Goal: Task Accomplishment & Management: Manage account settings

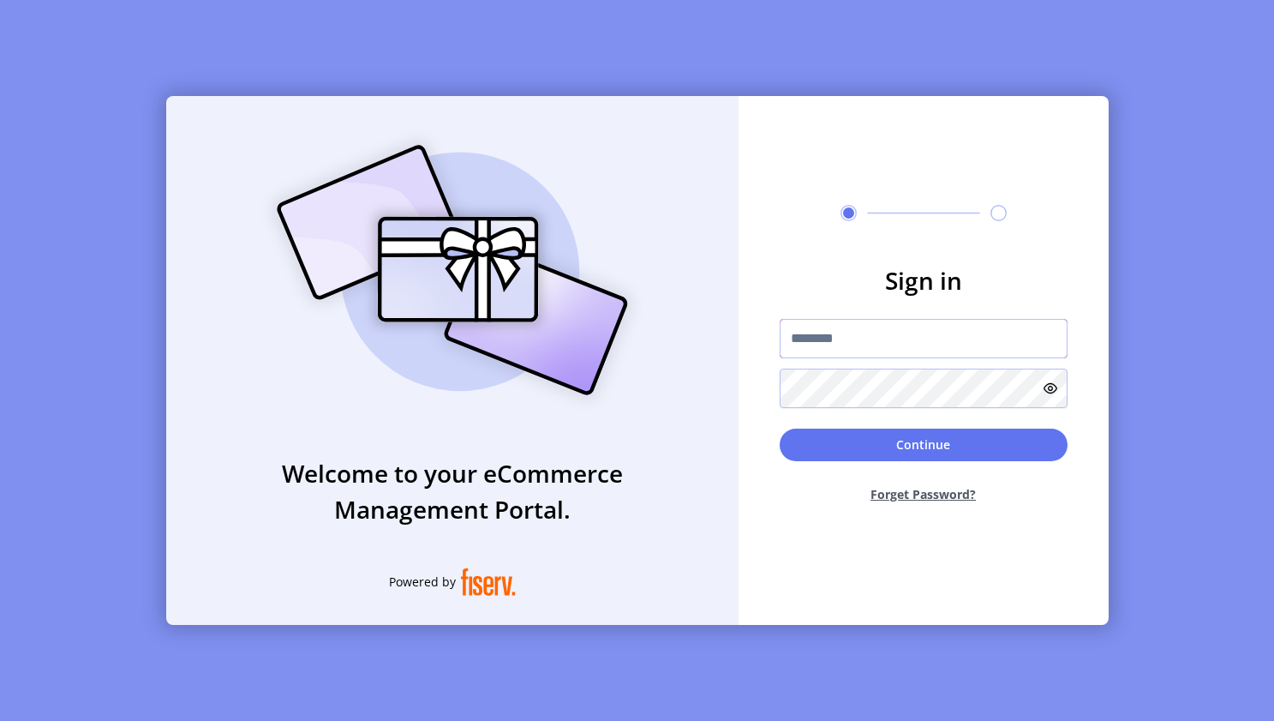
click at [656, 343] on input "text" at bounding box center [924, 338] width 288 height 39
type input "*"
type input "**********"
click at [656, 444] on button "Continue" at bounding box center [924, 444] width 288 height 33
click at [656, 452] on button "Continue" at bounding box center [924, 444] width 288 height 33
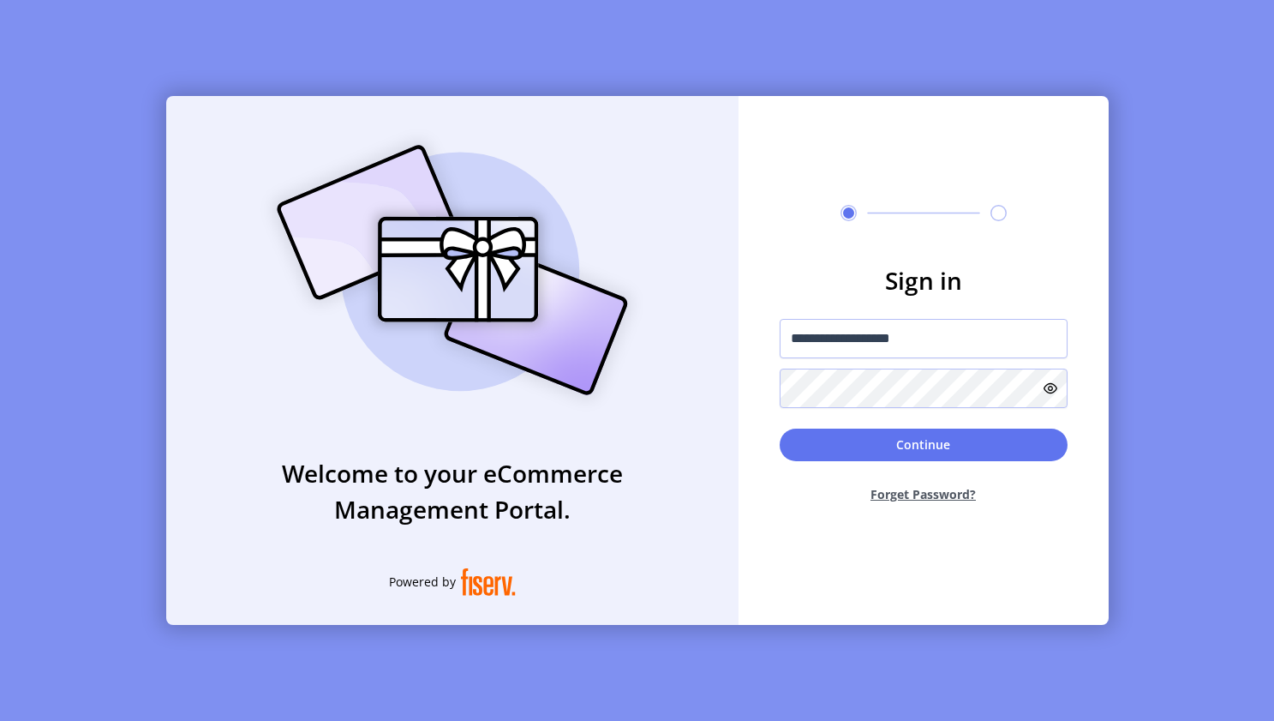
type input "**********"
click at [1082, 323] on form "**********" at bounding box center [924, 389] width 370 height 254
click at [923, 444] on button "Continue" at bounding box center [924, 444] width 288 height 33
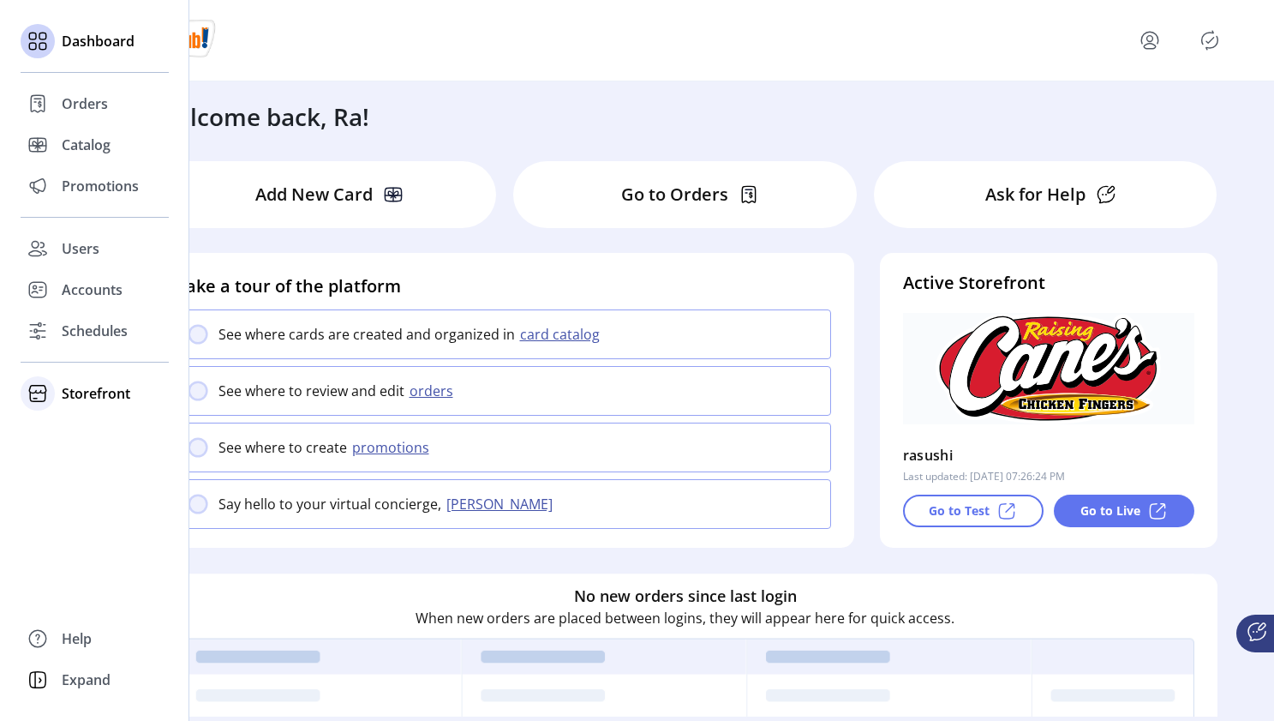
click at [74, 389] on span "Storefront" at bounding box center [96, 393] width 69 height 21
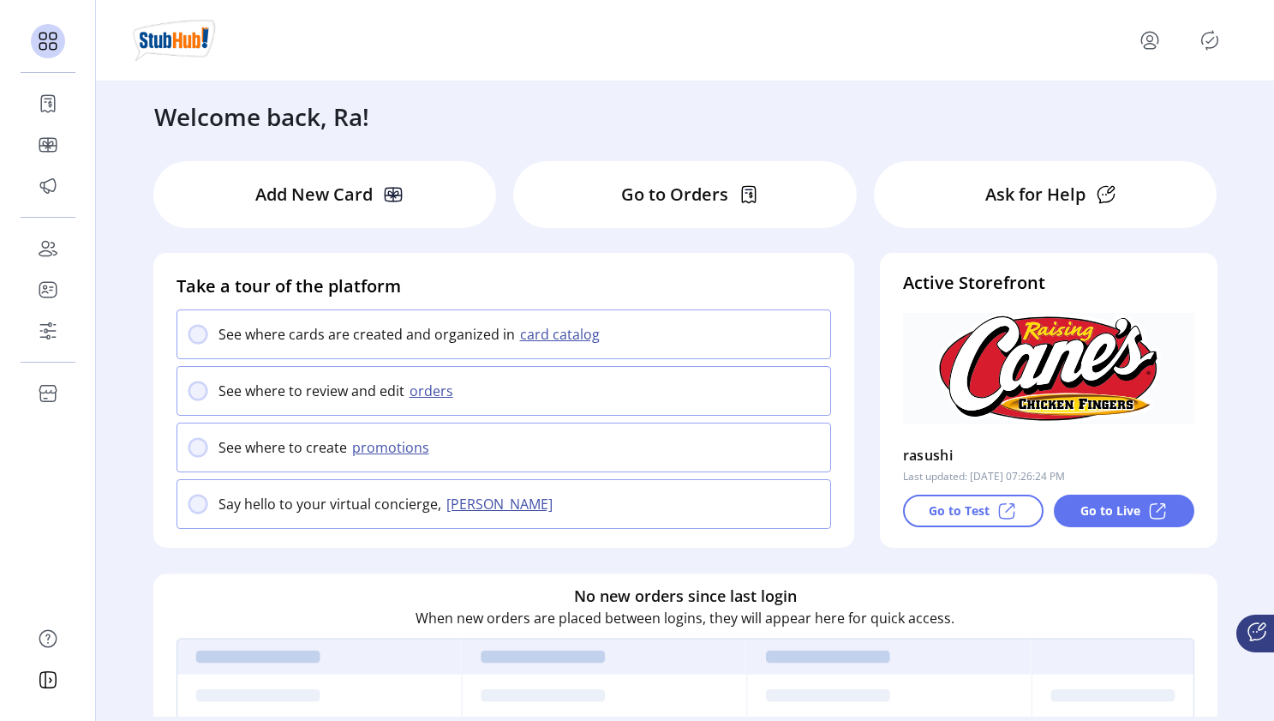
click at [1150, 40] on icon "menu" at bounding box center [1149, 40] width 27 height 27
click at [1116, 108] on span "Sign Out" at bounding box center [1088, 108] width 129 height 14
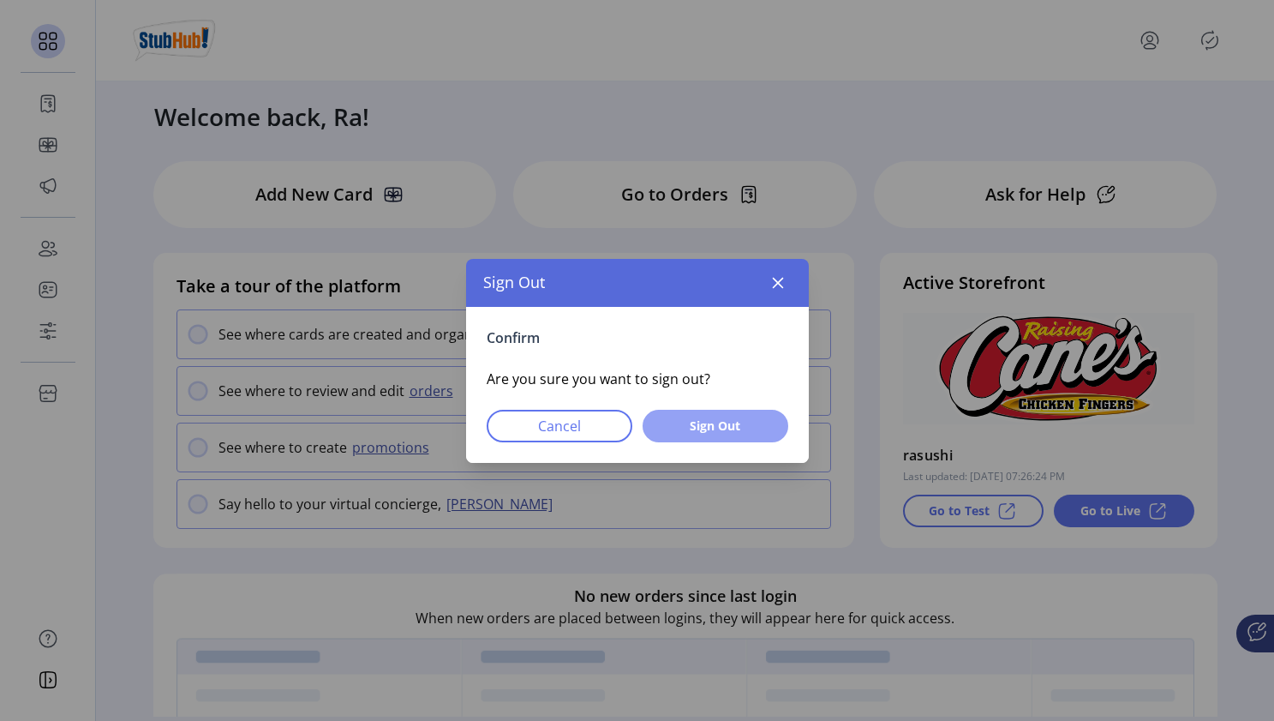
click at [750, 430] on span "Sign Out" at bounding box center [715, 425] width 101 height 18
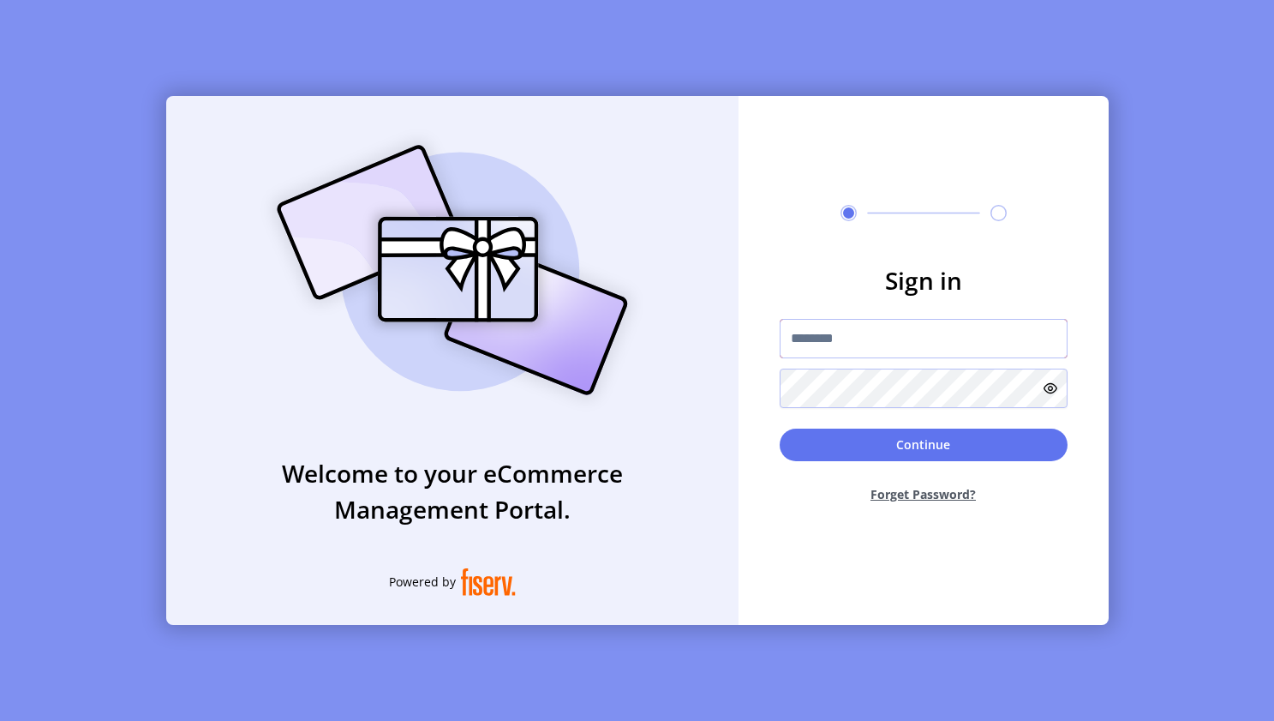
type input "**********"
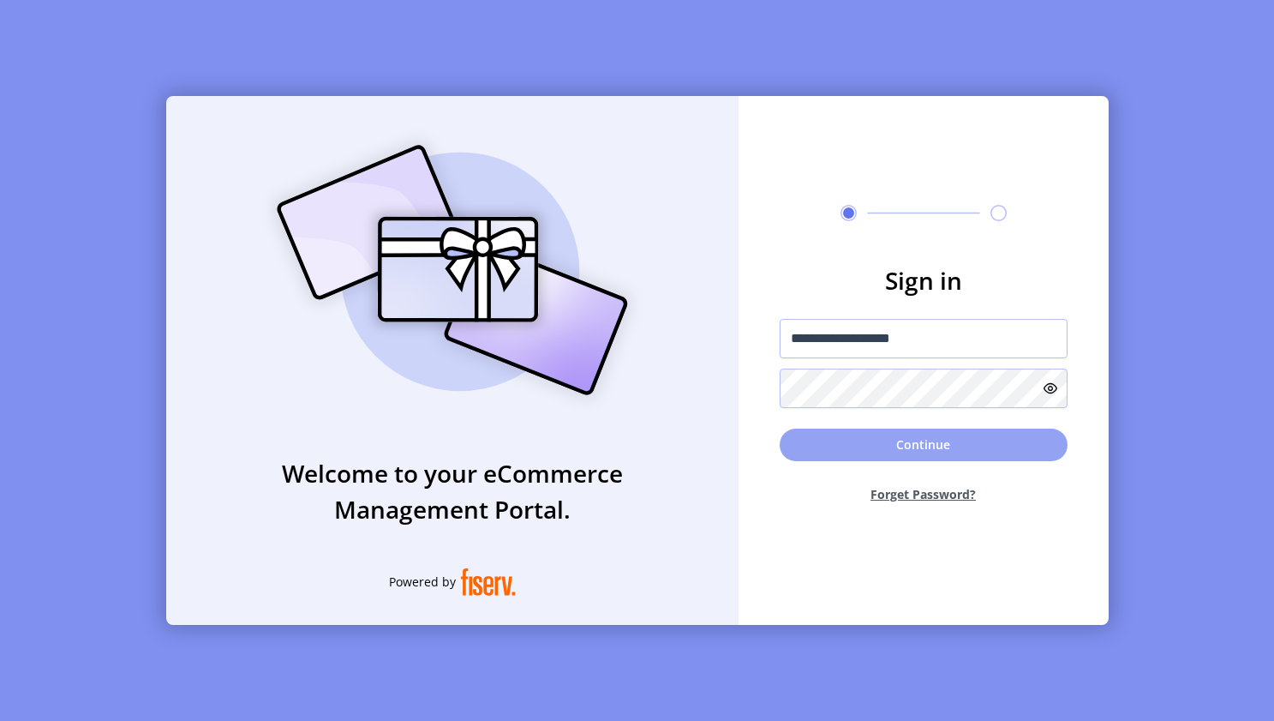
click at [830, 428] on button "Continue" at bounding box center [924, 444] width 288 height 33
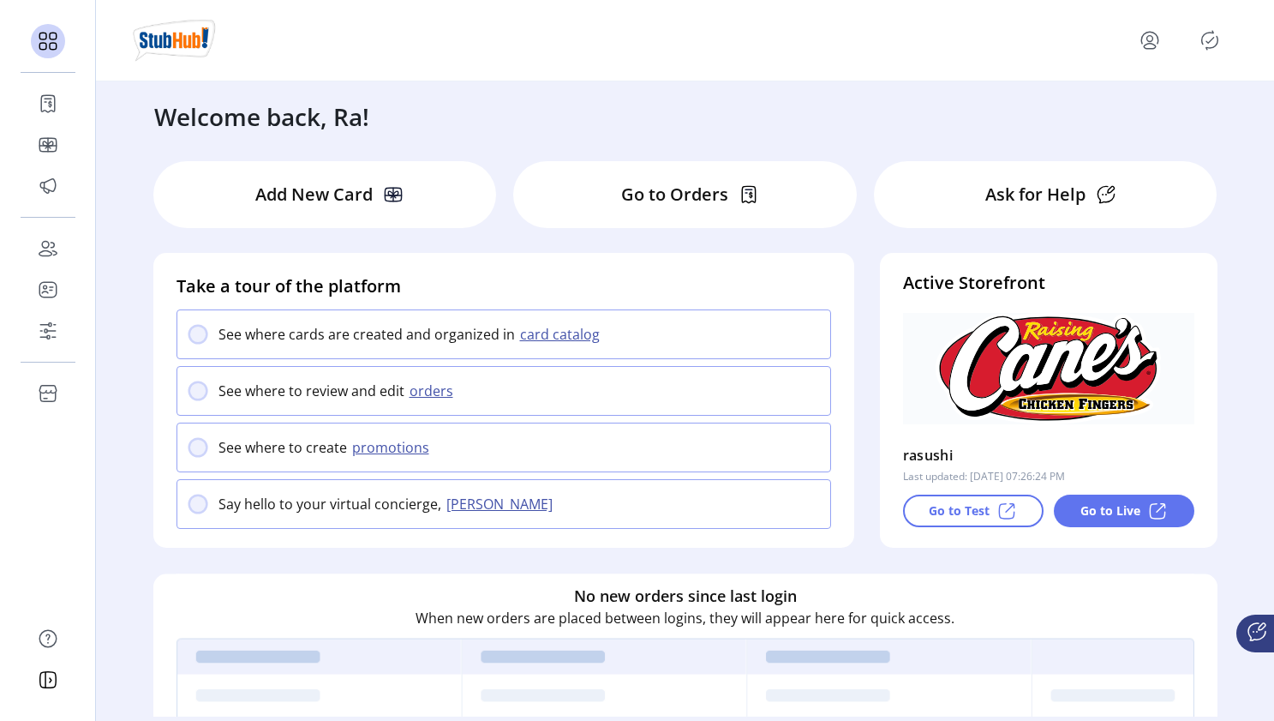
click at [721, 451] on div "See where to create promotions" at bounding box center [504, 447] width 655 height 50
click at [997, 63] on div at bounding box center [685, 40] width 1178 height 81
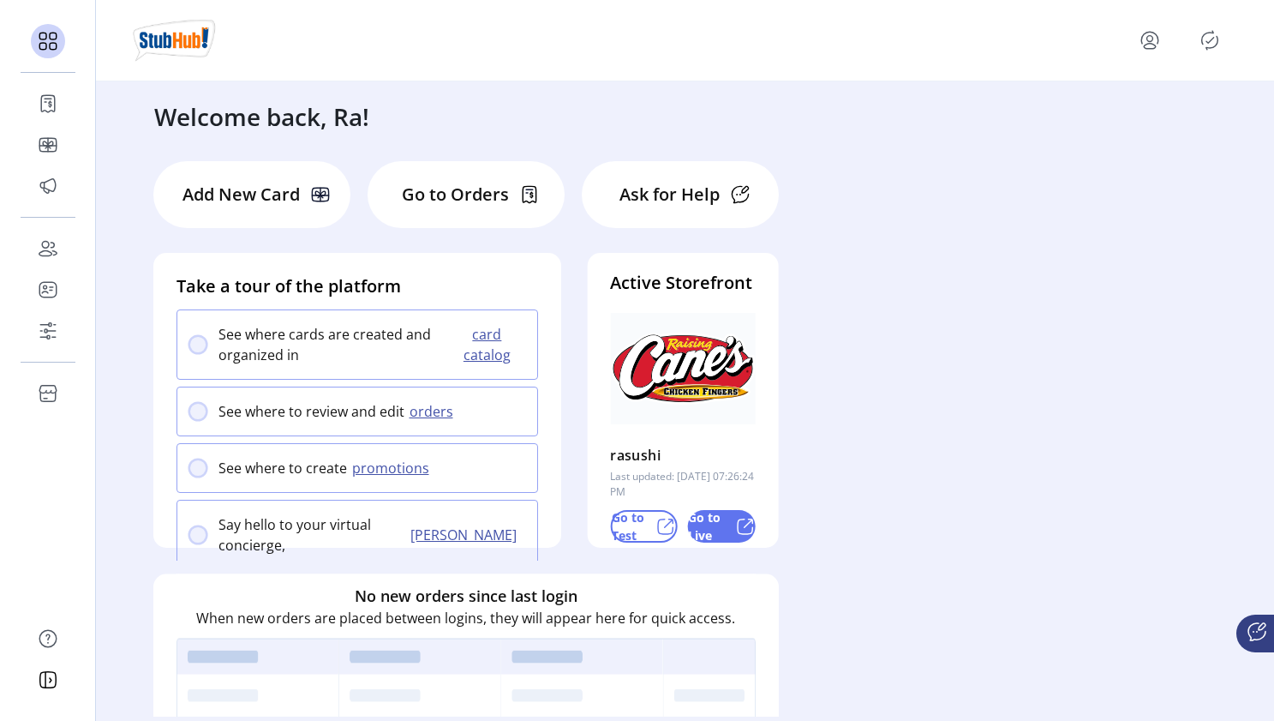
click at [845, 44] on icon "menu" at bounding box center [1150, 46] width 12 height 5
click at [845, 115] on span "Sign Out" at bounding box center [1088, 108] width 129 height 14
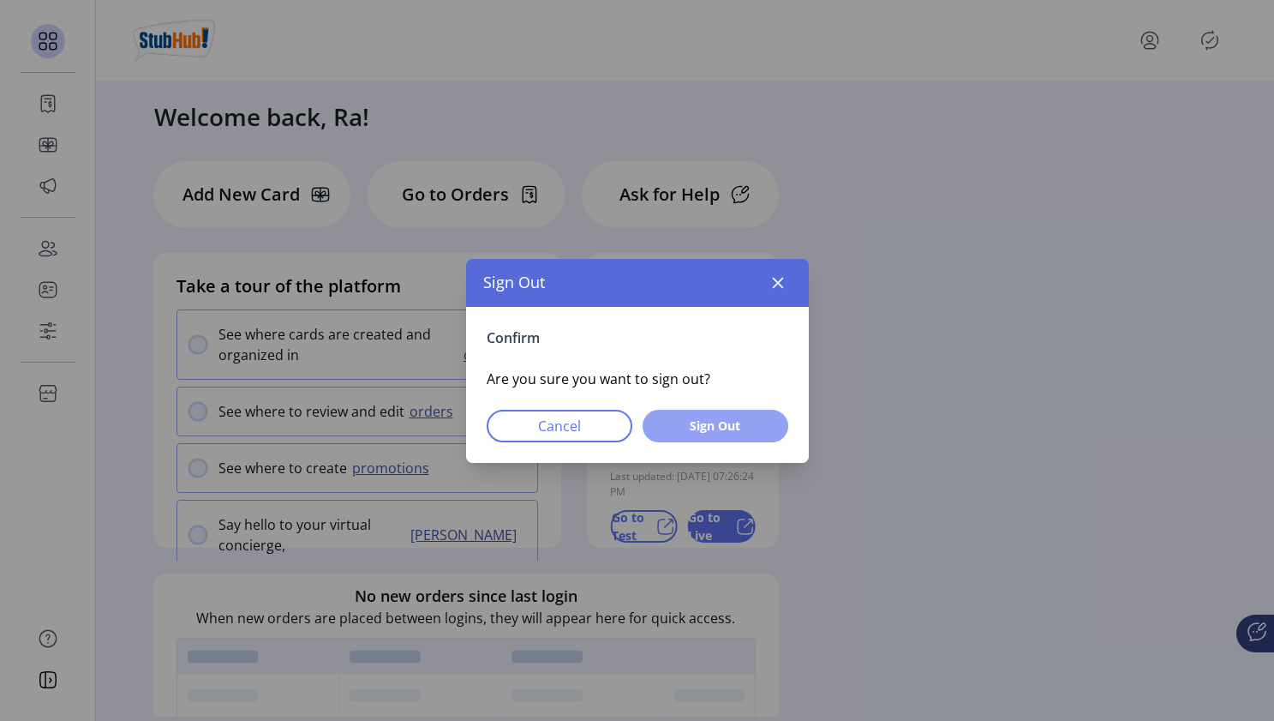
click at [745, 421] on span "Sign Out" at bounding box center [715, 425] width 101 height 18
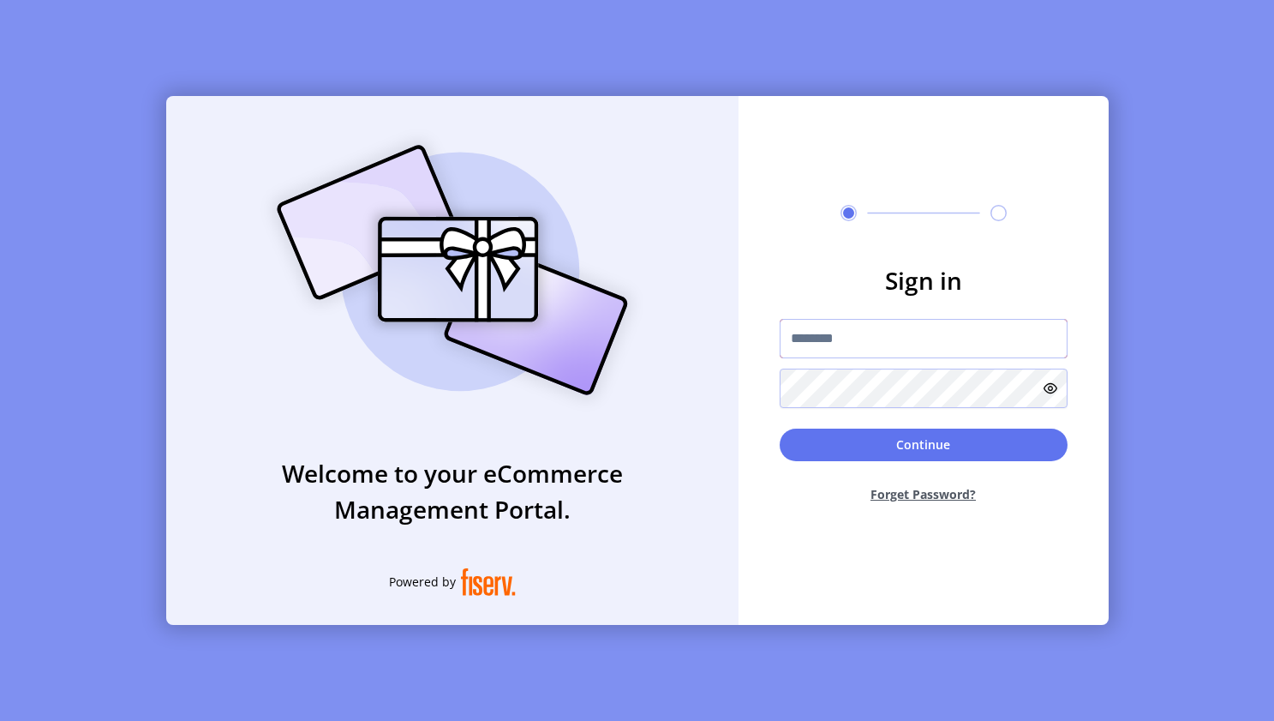
type input "**********"
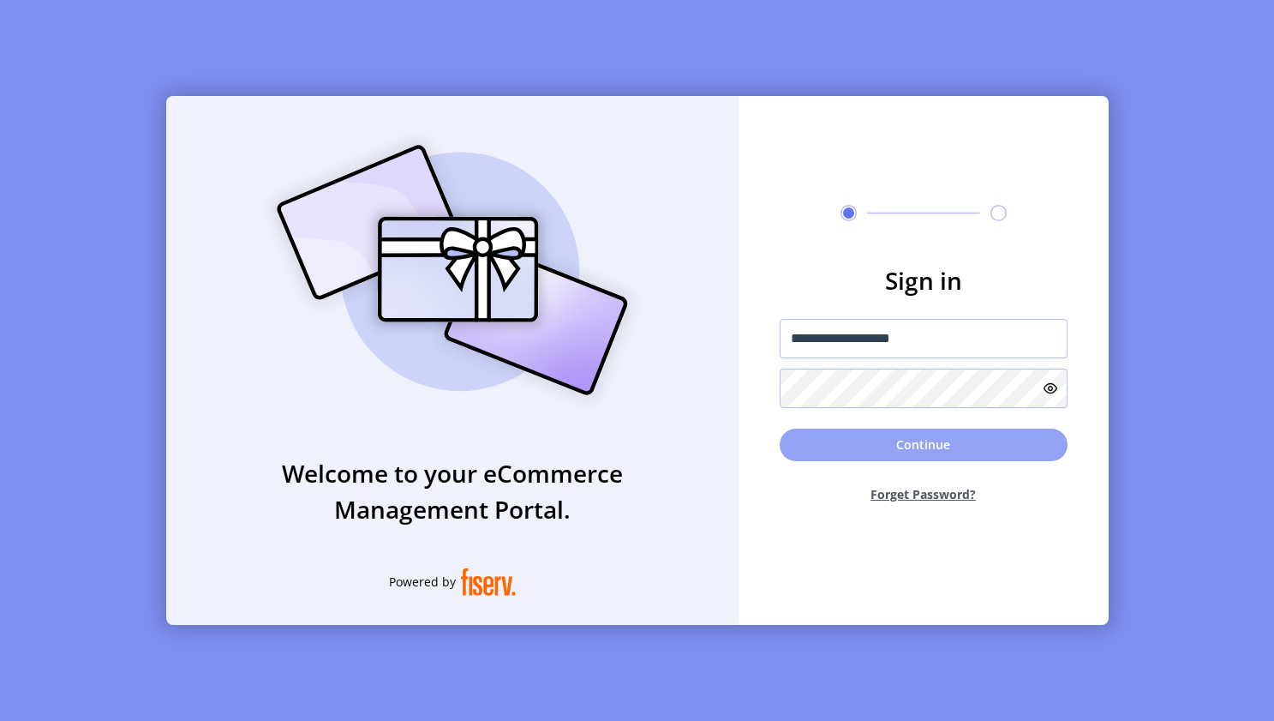
click at [845, 443] on button "Continue" at bounding box center [924, 444] width 288 height 33
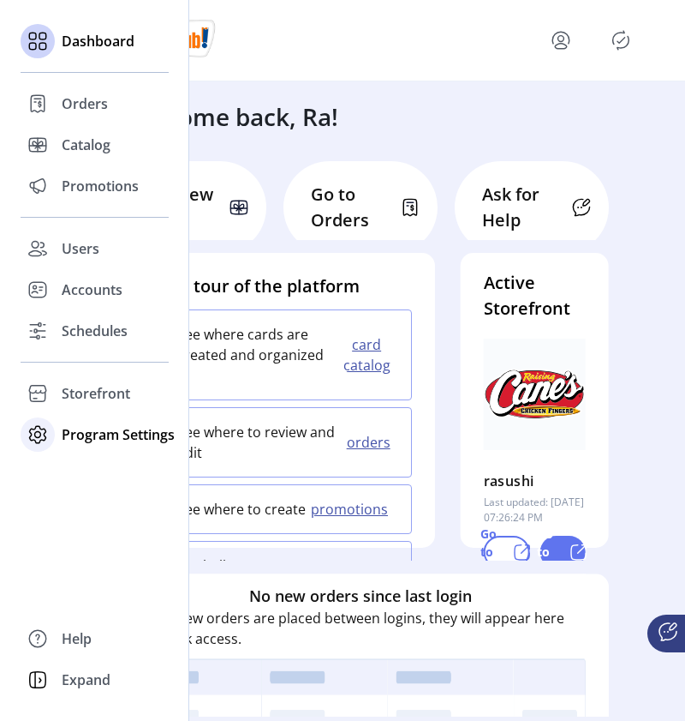
click at [82, 440] on span "Program Settings" at bounding box center [118, 434] width 113 height 21
click at [78, 474] on span "Templates" at bounding box center [96, 468] width 68 height 21
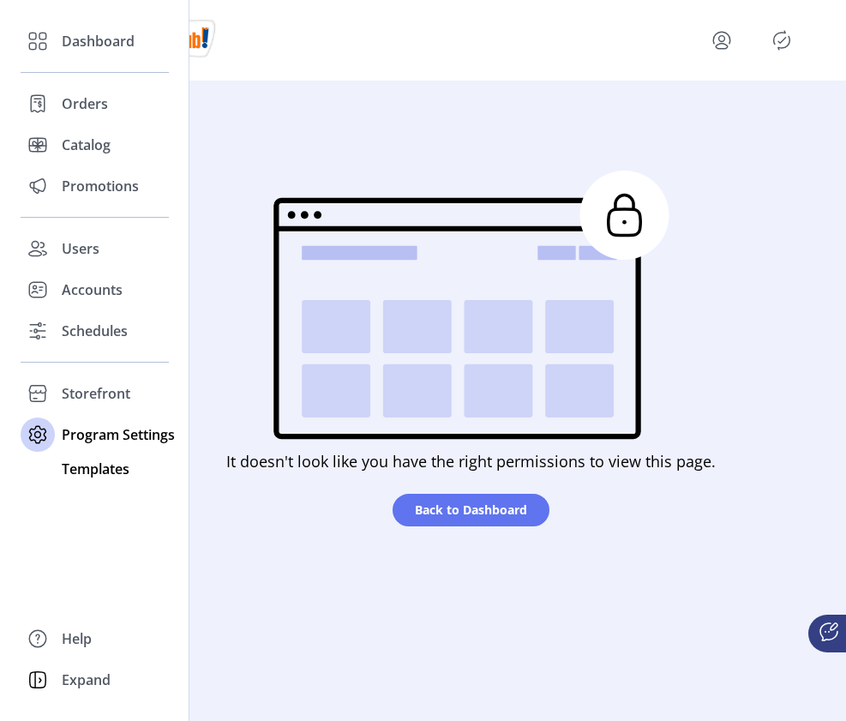
click at [97, 476] on span "Templates" at bounding box center [96, 468] width 68 height 21
click at [98, 471] on span "Templates" at bounding box center [96, 468] width 68 height 21
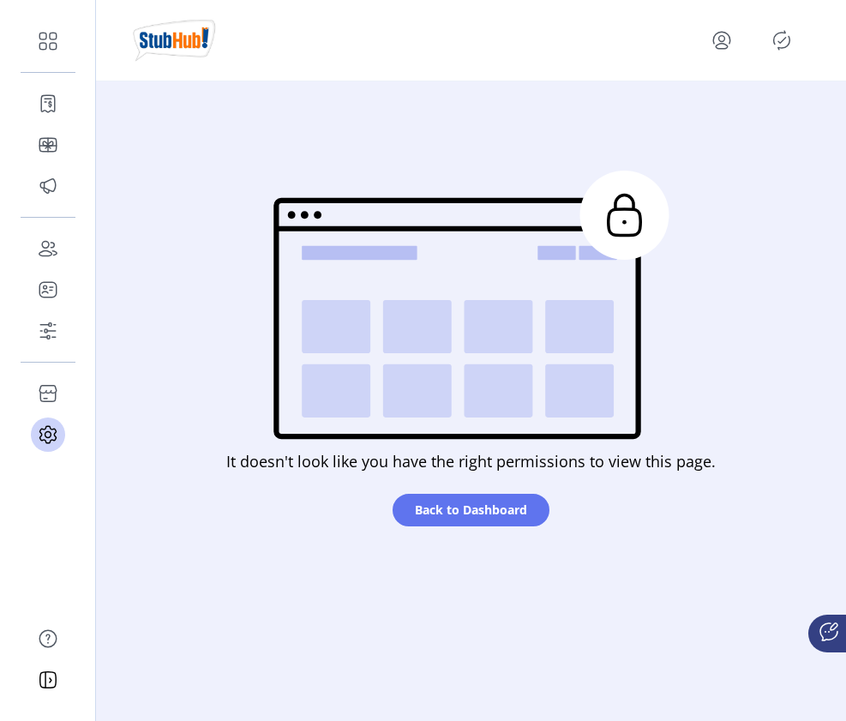
click at [723, 43] on icon "menu" at bounding box center [721, 40] width 27 height 27
click at [679, 105] on span "Sign Out" at bounding box center [660, 108] width 129 height 14
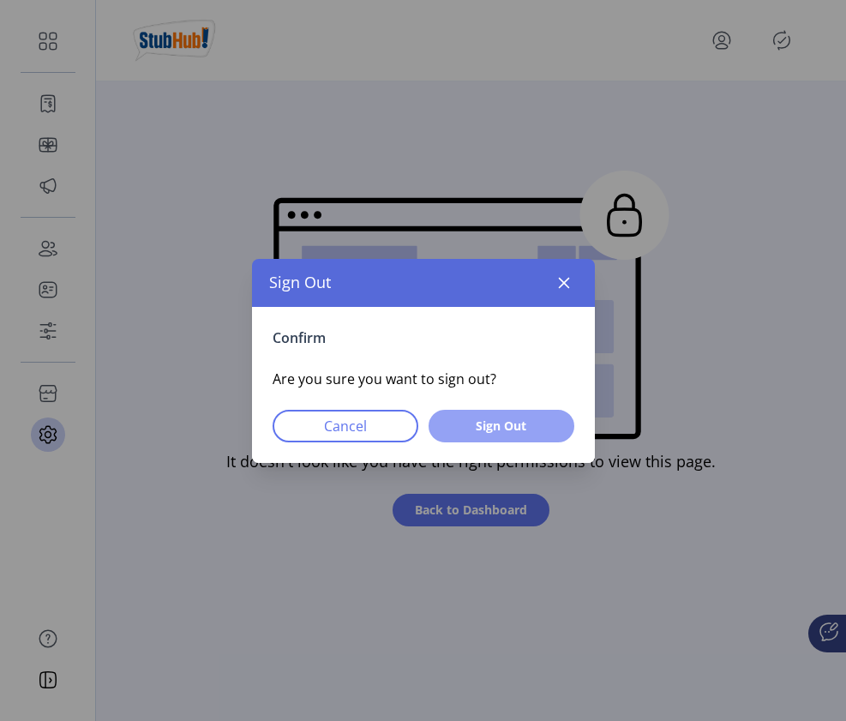
click at [512, 423] on span "Sign Out" at bounding box center [501, 425] width 101 height 18
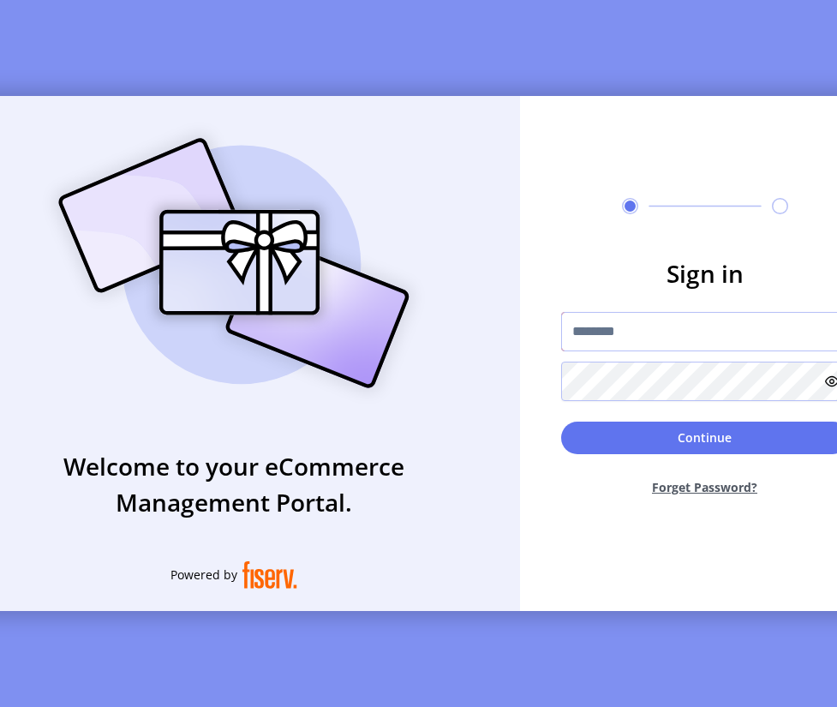
type input "**********"
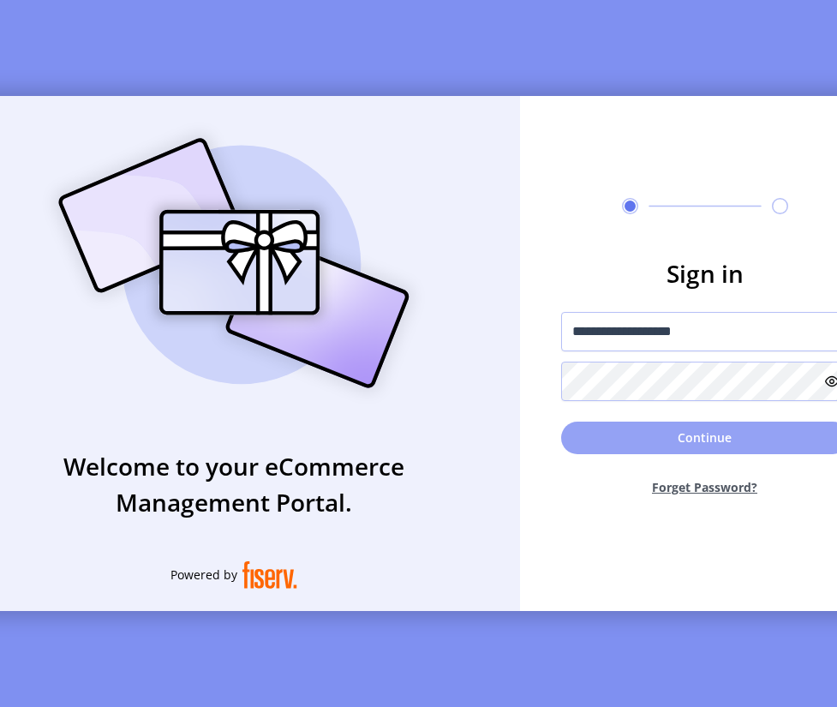
click at [712, 442] on button "Continue" at bounding box center [705, 438] width 288 height 33
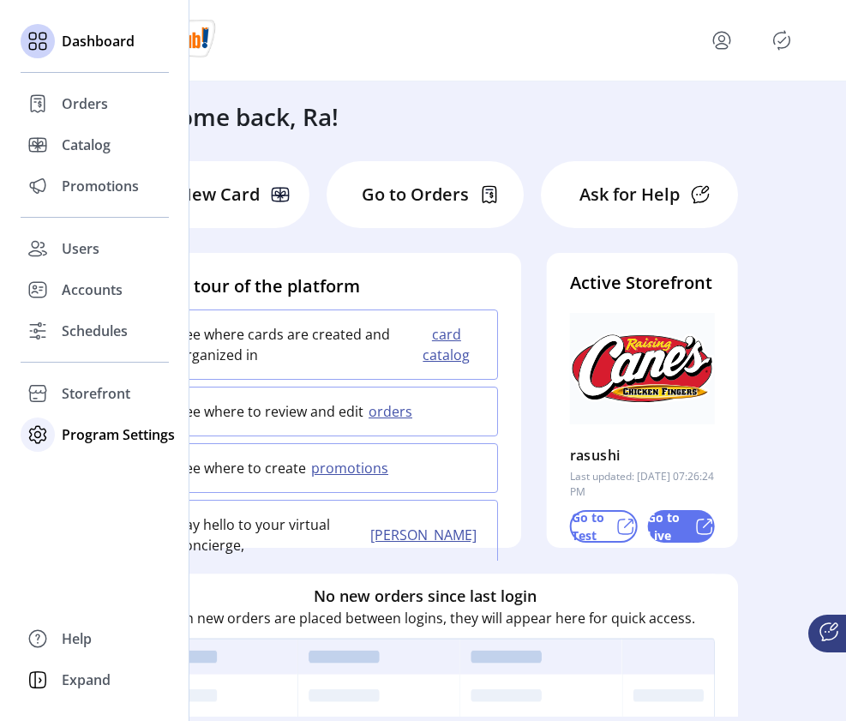
click at [83, 438] on span "Program Settings" at bounding box center [118, 434] width 113 height 21
click at [92, 464] on span "Templates" at bounding box center [96, 468] width 68 height 21
